Goal: Find specific page/section: Find specific page/section

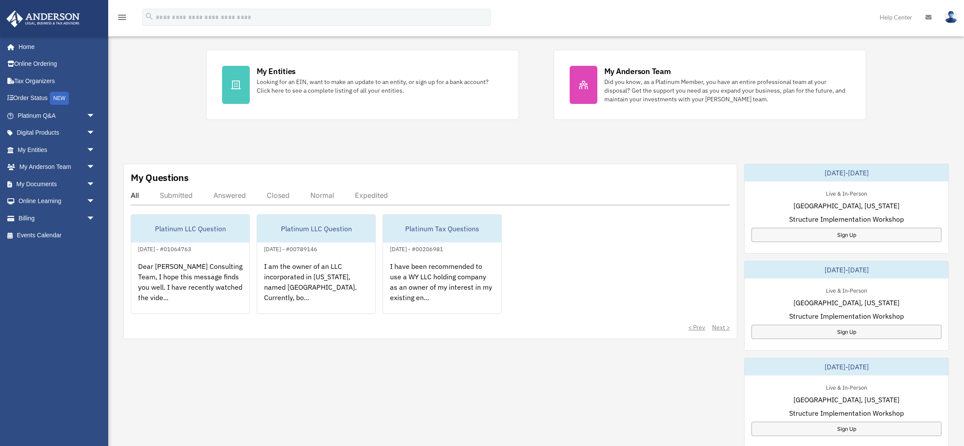
scroll to position [164, 0]
click at [24, 153] on link "My Entities arrow_drop_down" at bounding box center [57, 149] width 102 height 17
click at [91, 150] on span "arrow_drop_down" at bounding box center [95, 150] width 17 height 18
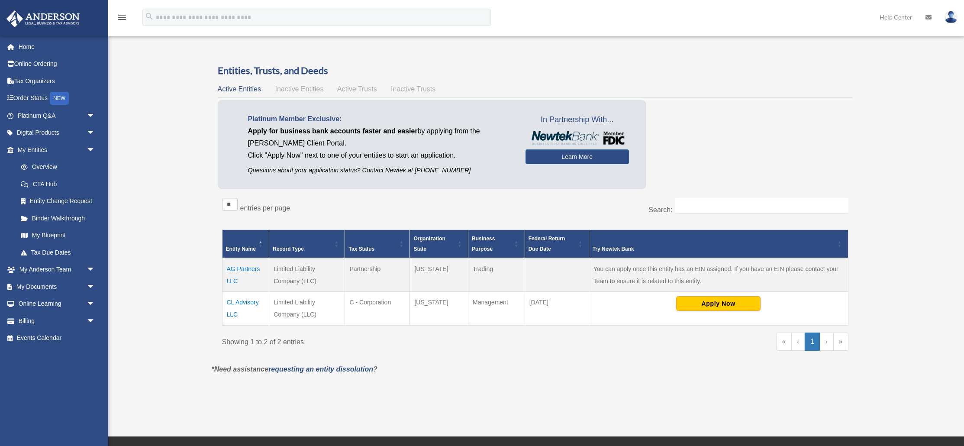
click at [241, 303] on td "CL Advisory LLC" at bounding box center [245, 309] width 47 height 34
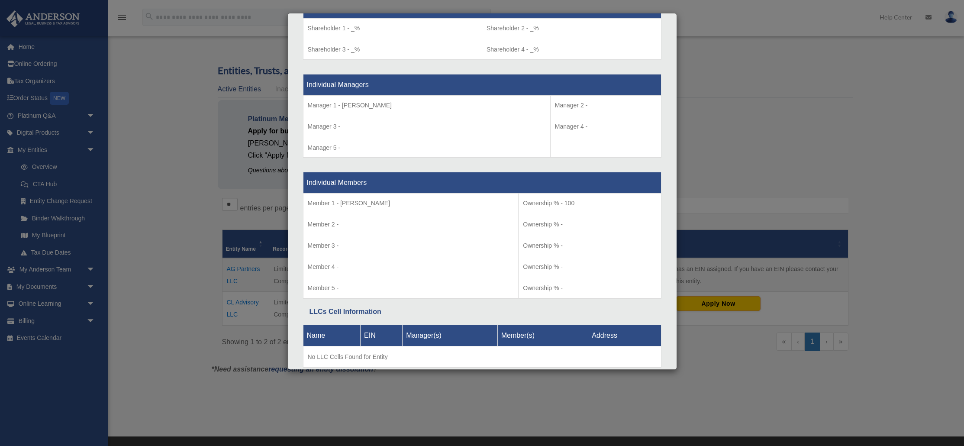
scroll to position [785, 0]
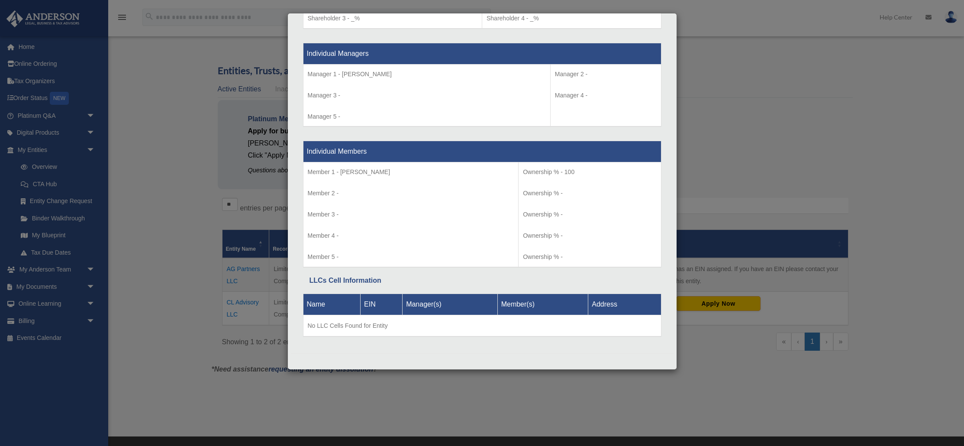
click at [704, 152] on div "Details × Articles Sent Organizational Date" at bounding box center [482, 223] width 964 height 446
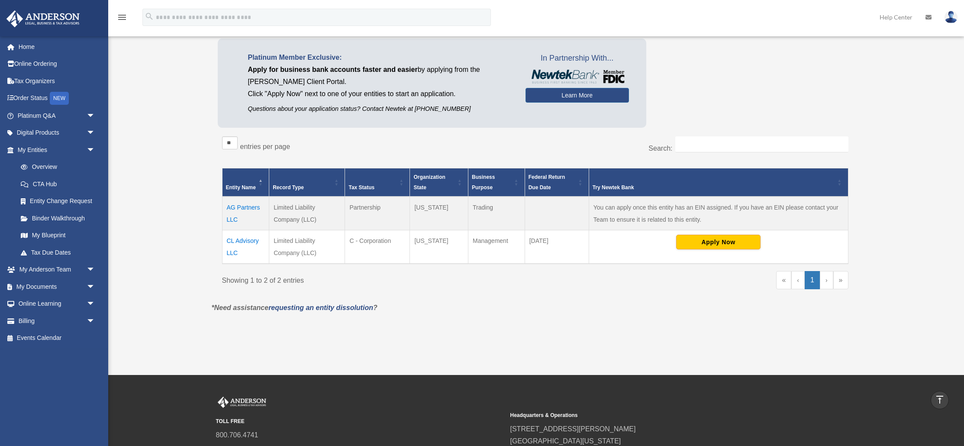
scroll to position [0, 0]
